Goal: Task Accomplishment & Management: Use online tool/utility

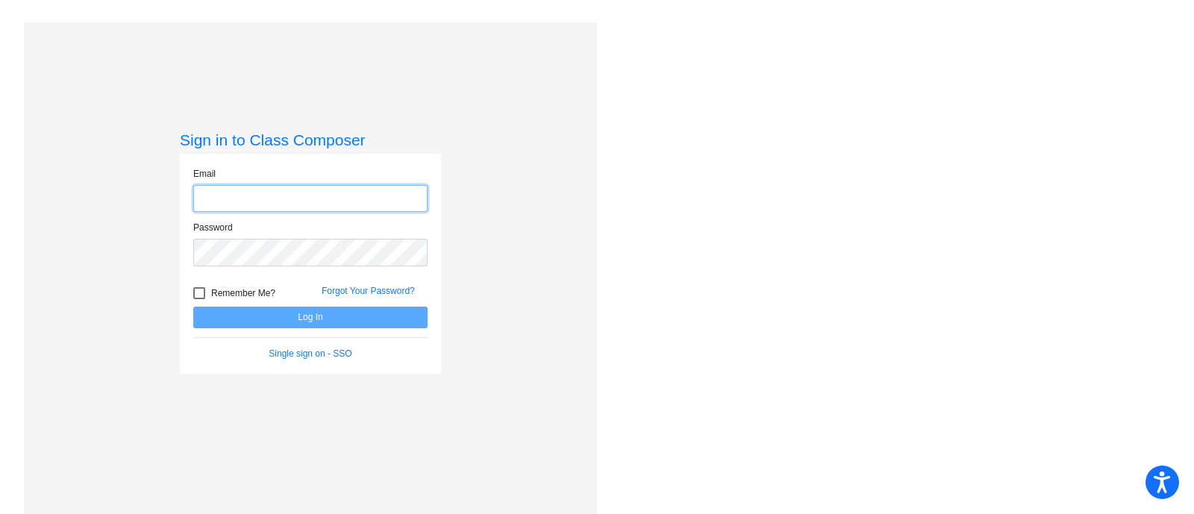
type input "[EMAIL_ADDRESS][DOMAIN_NAME]"
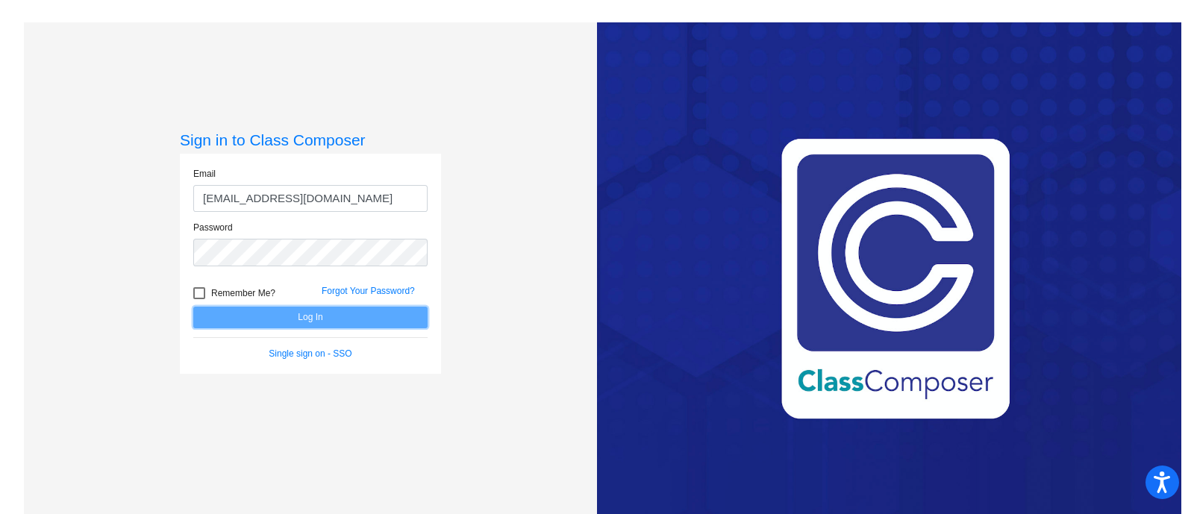
click at [278, 317] on button "Log In" at bounding box center [310, 318] width 234 height 22
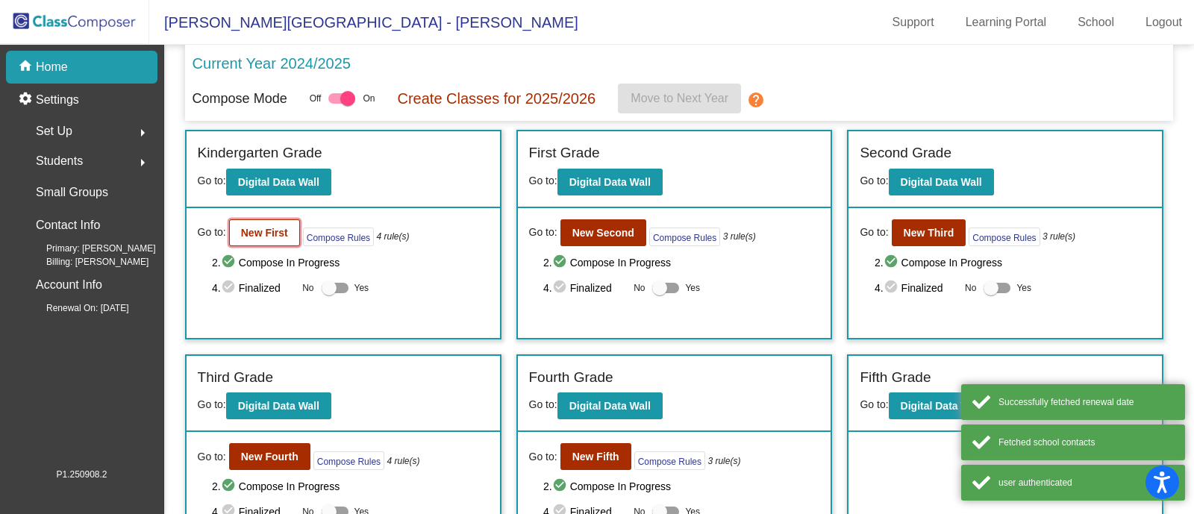
click at [241, 230] on b "New First" at bounding box center [264, 233] width 47 height 12
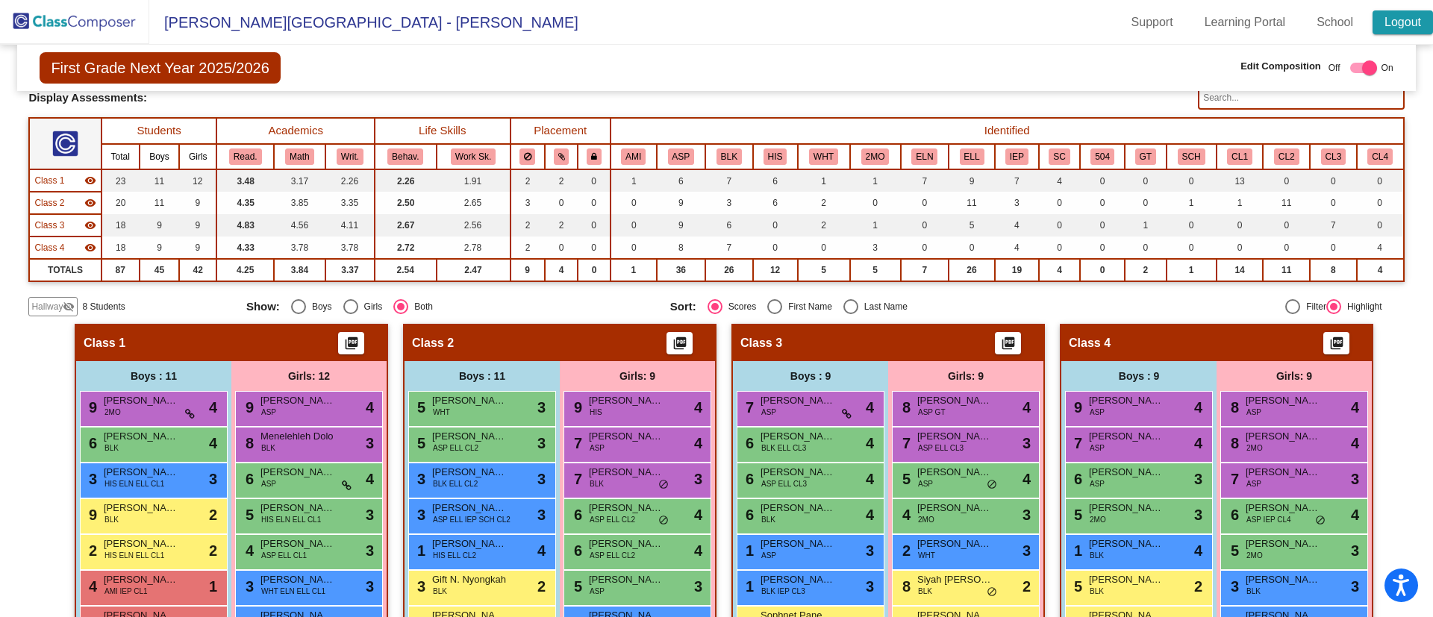
scroll to position [93, 0]
drag, startPoint x: 1194, startPoint y: 16, endPoint x: 945, endPoint y: 302, distance: 378.9
click at [941, 302] on mat-radio-group "Sort: Scores First Name Last Name" at bounding box center [876, 306] width 413 height 15
click at [922, 153] on button "ELN" at bounding box center [925, 157] width 26 height 16
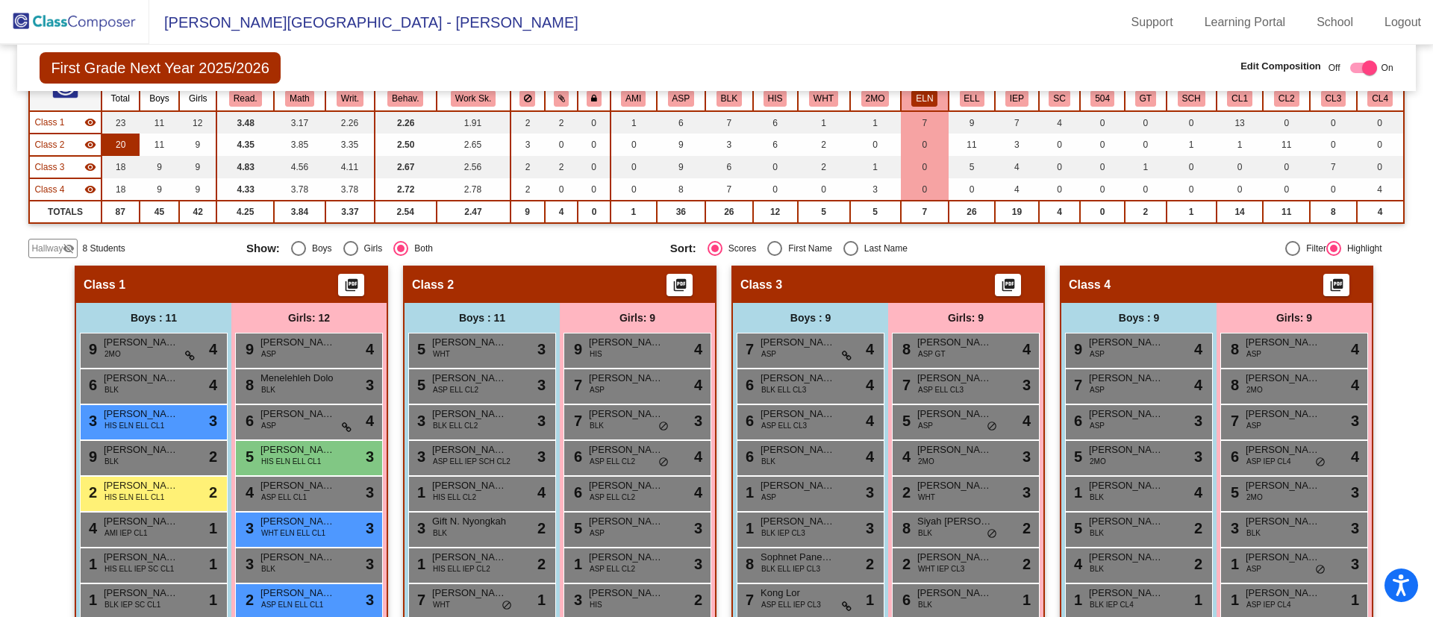
scroll to position [0, 0]
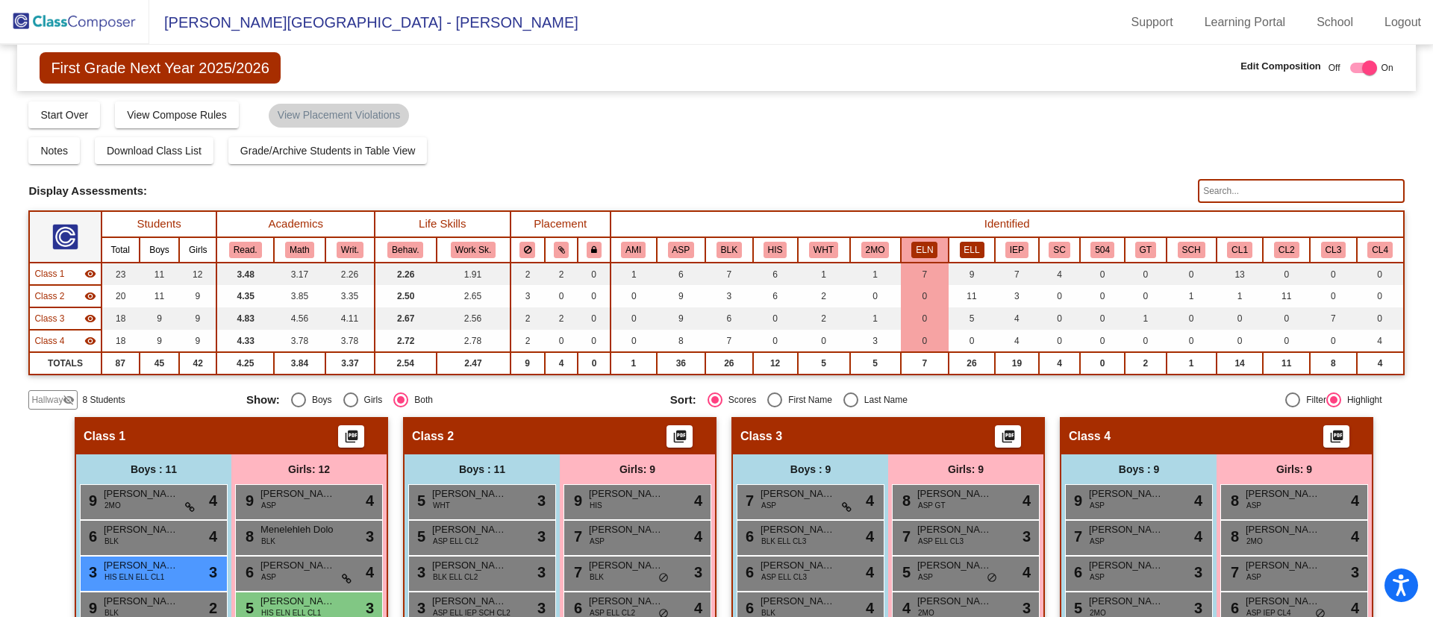
click at [965, 256] on button "ELL" at bounding box center [972, 250] width 25 height 16
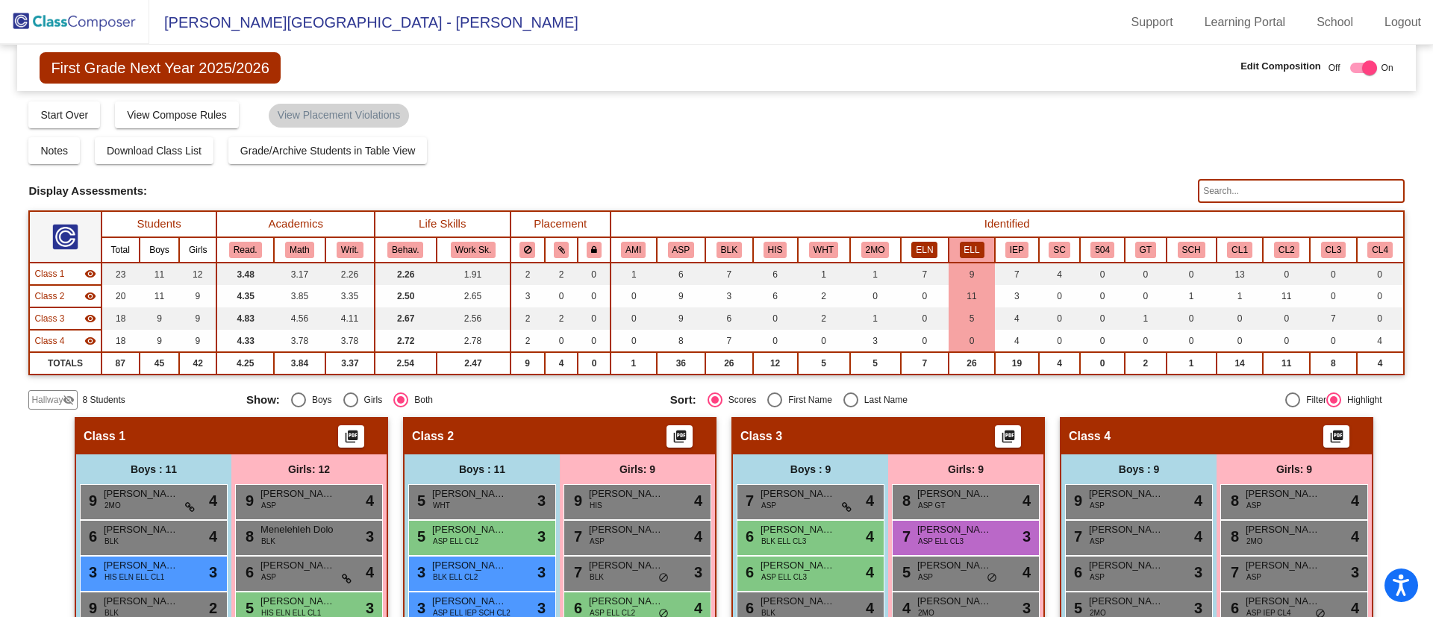
click at [916, 249] on button "ELN" at bounding box center [925, 250] width 26 height 16
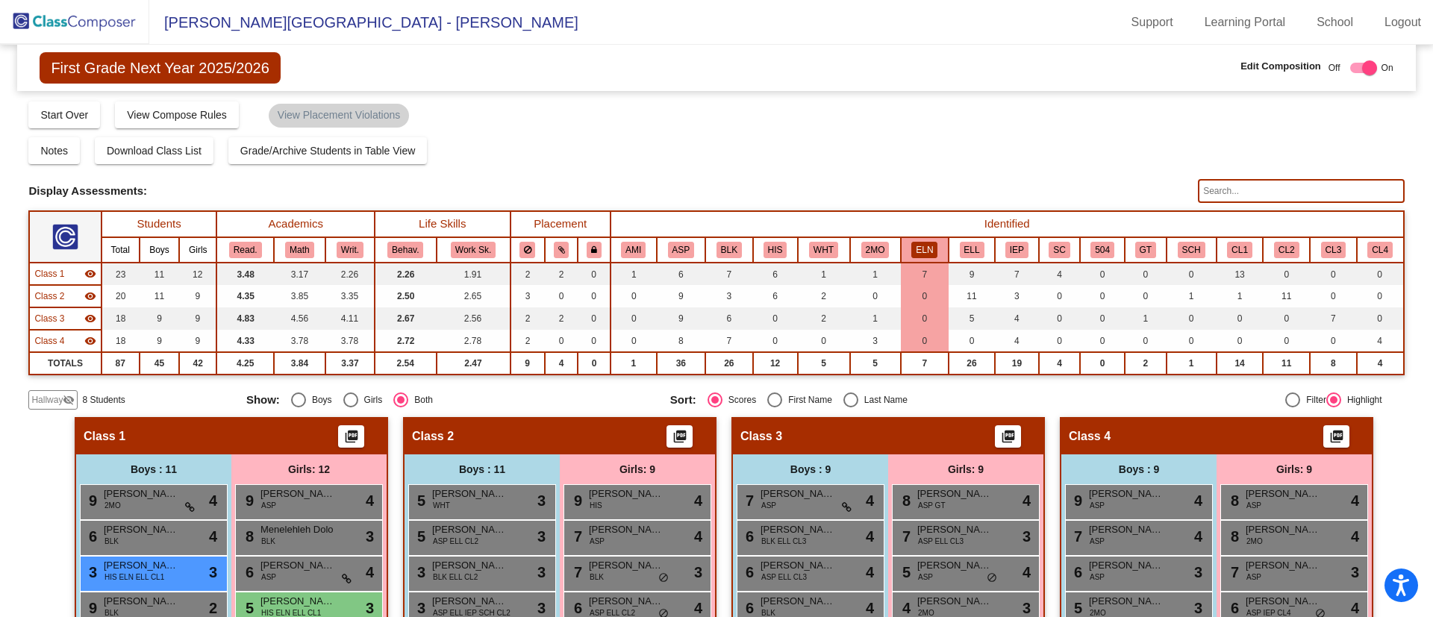
click at [995, 244] on th "IEP" at bounding box center [1017, 249] width 44 height 25
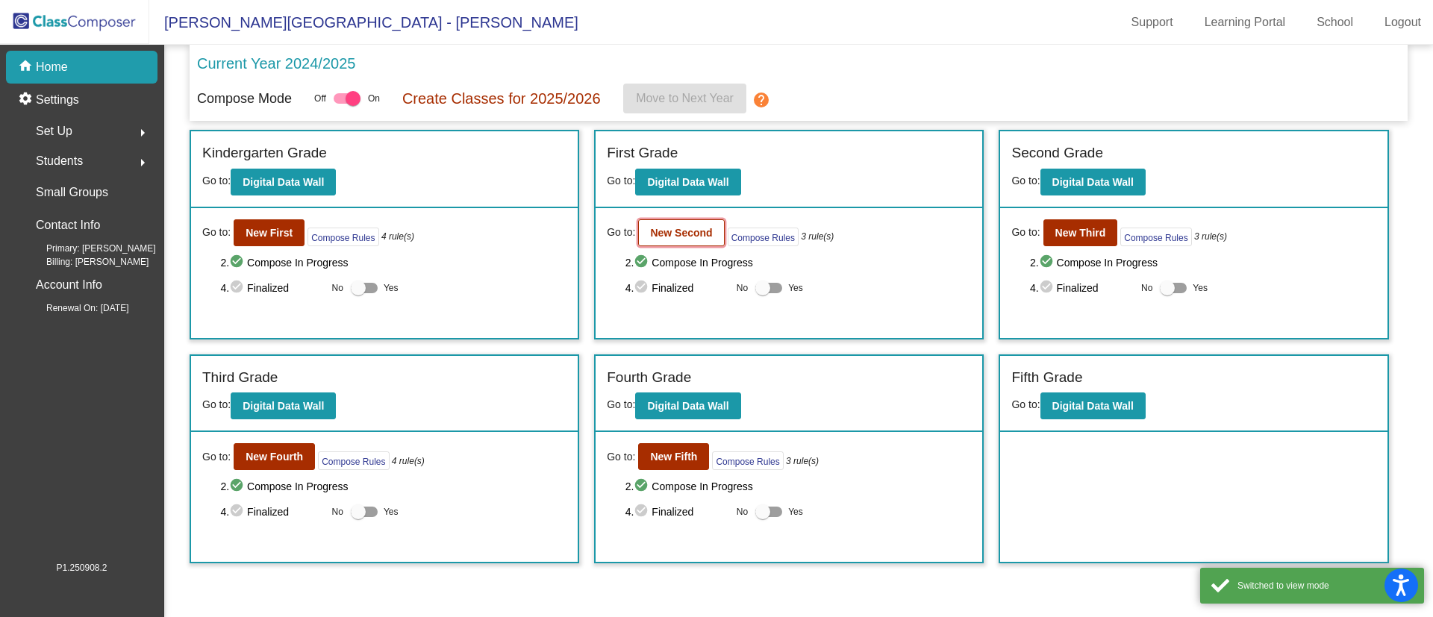
click at [687, 220] on button "New Second" at bounding box center [681, 232] width 86 height 27
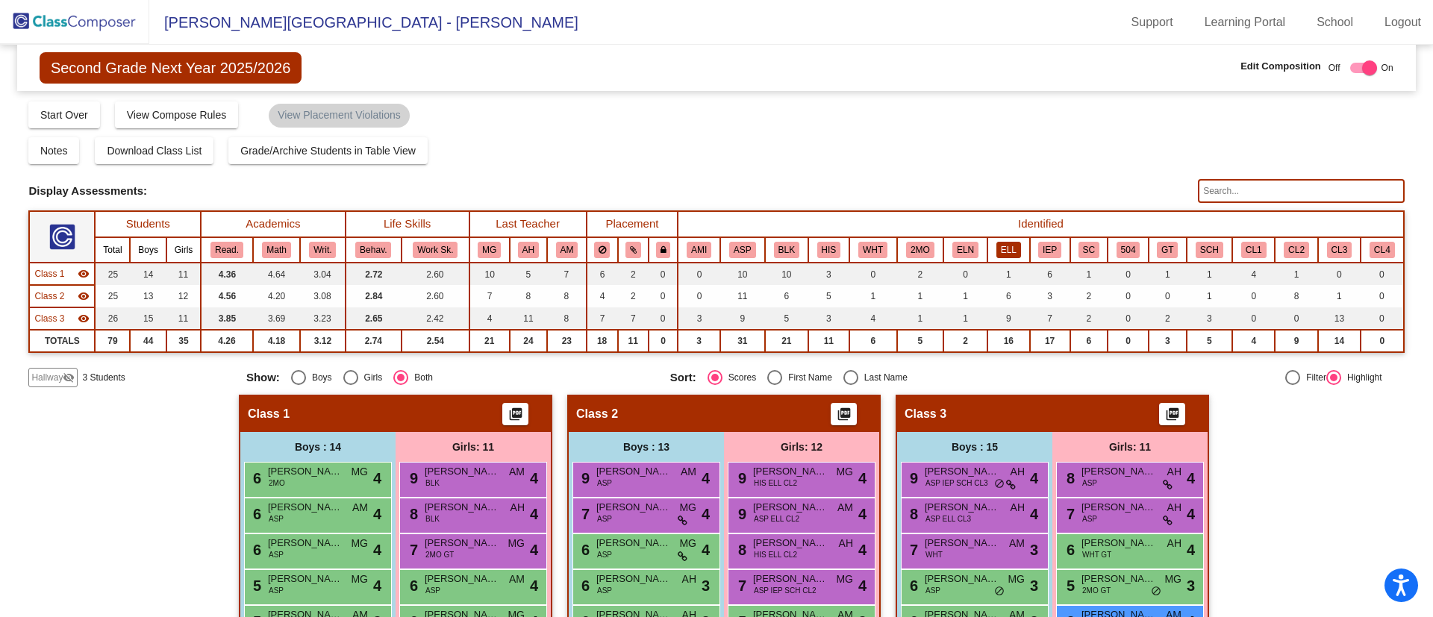
click at [1005, 251] on button "ELL" at bounding box center [1009, 250] width 25 height 16
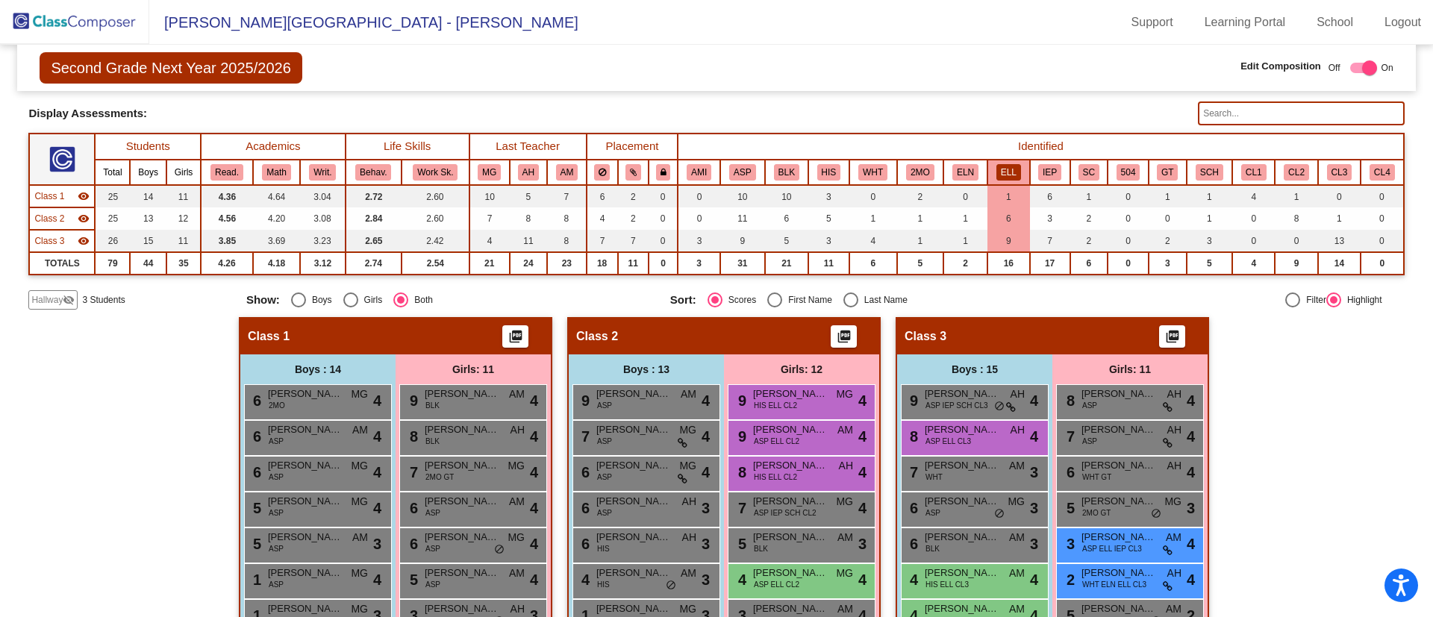
scroll to position [70, 0]
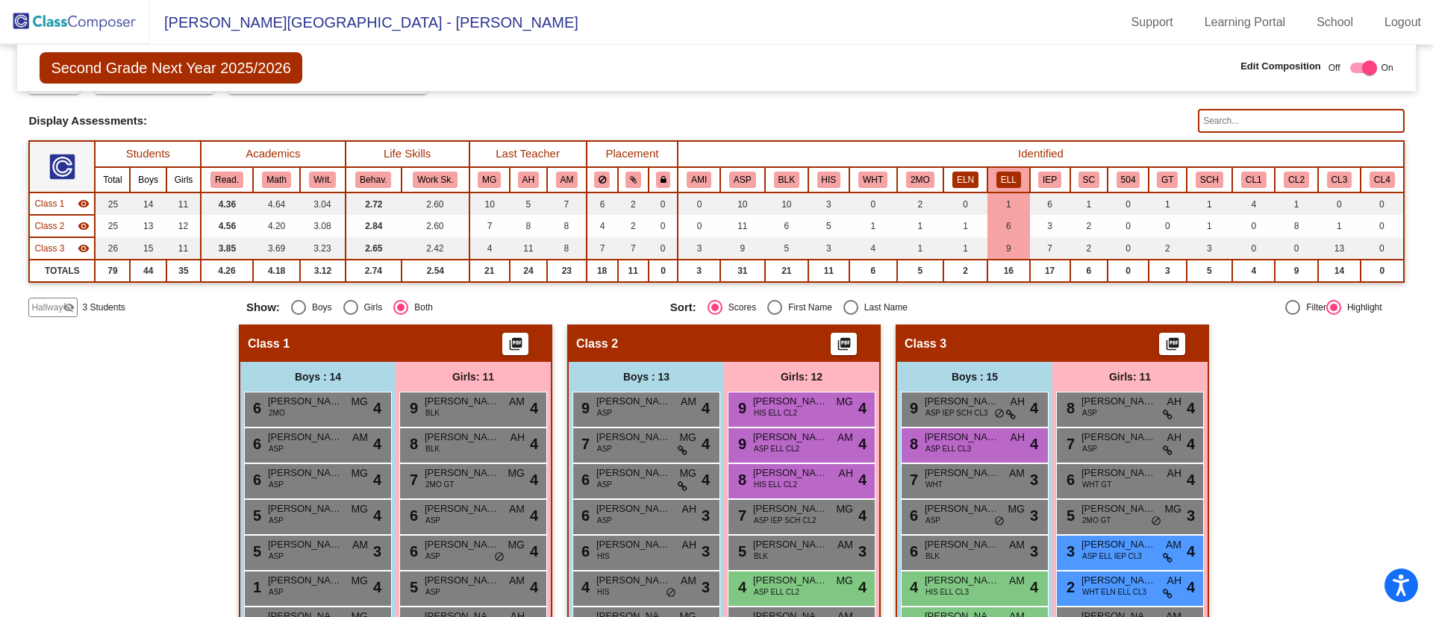
click at [967, 179] on button "ELN" at bounding box center [966, 180] width 26 height 16
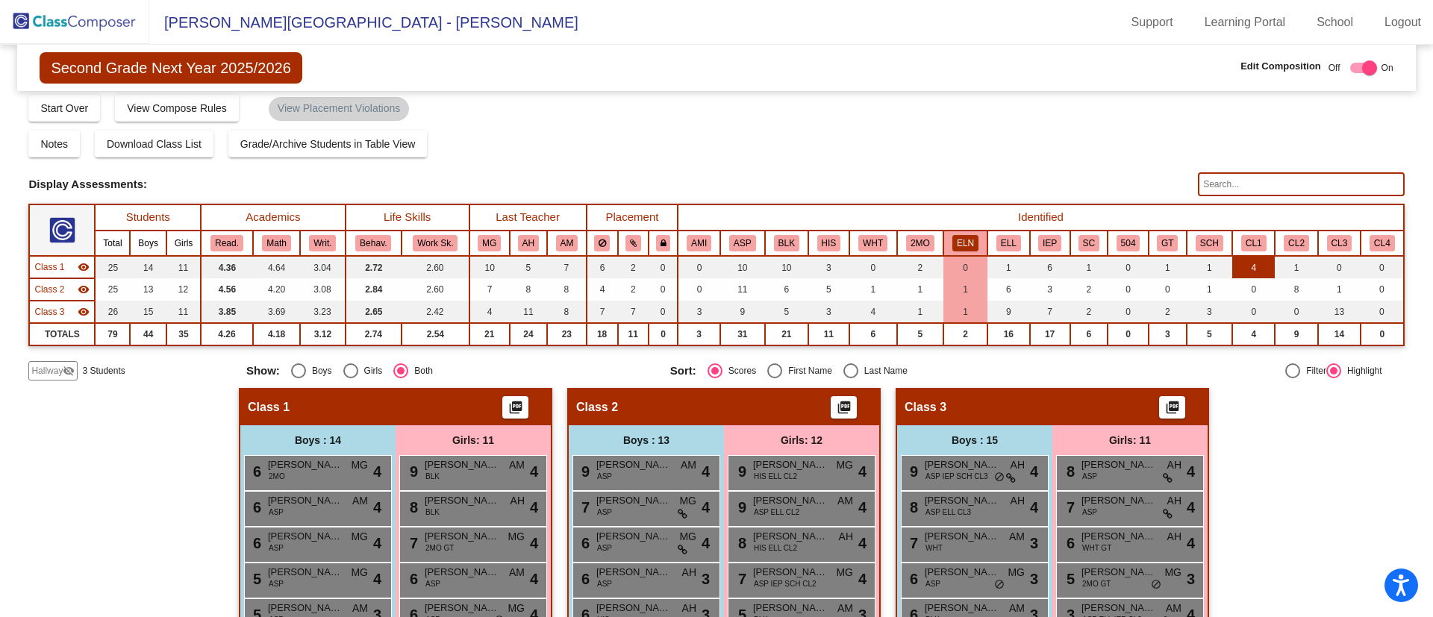
scroll to position [0, 0]
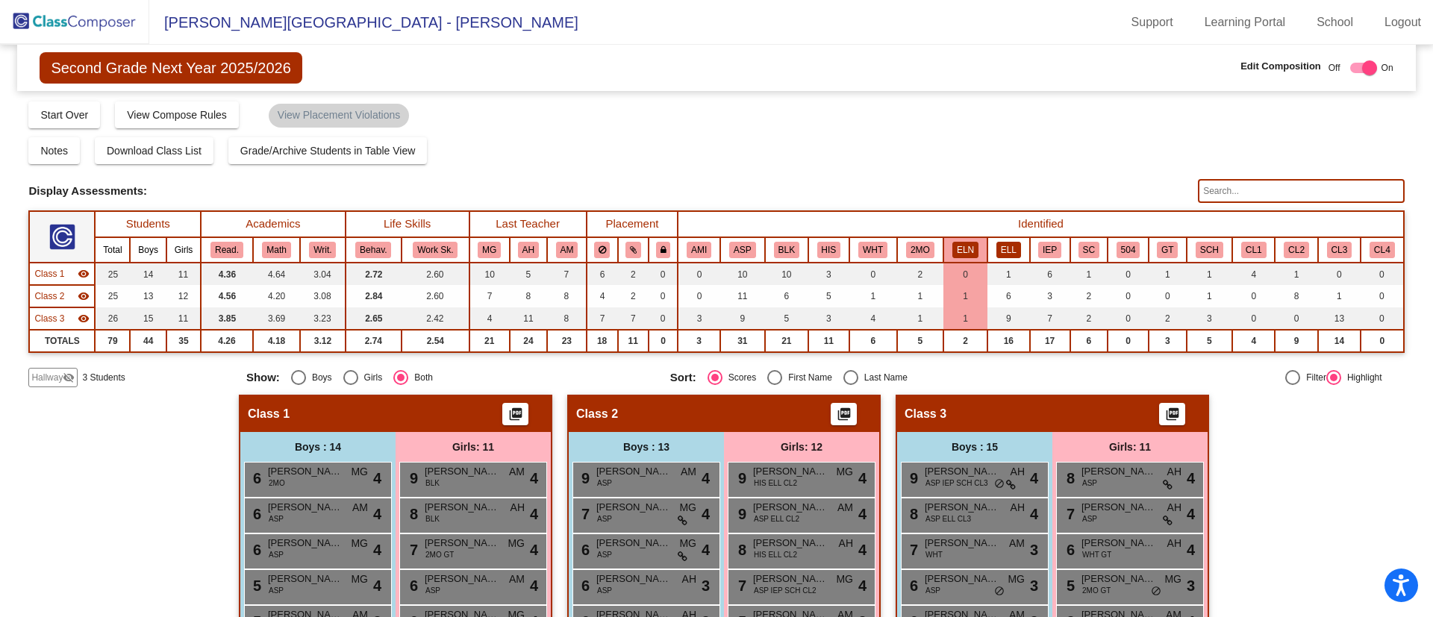
click at [1003, 246] on button "ELL" at bounding box center [1009, 250] width 25 height 16
